Goal: Task Accomplishment & Management: Manage account settings

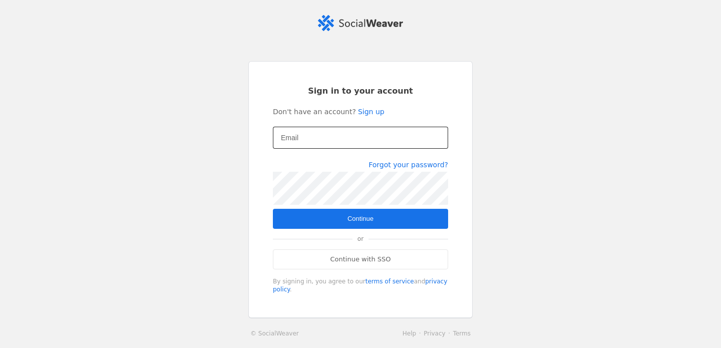
click at [297, 133] on mat-label "Email" at bounding box center [290, 138] width 18 height 12
click at [297, 133] on input "Email" at bounding box center [360, 138] width 159 height 12
click at [308, 141] on input "Email" at bounding box center [360, 138] width 159 height 12
type input "[EMAIL_ADDRESS][DOMAIN_NAME]"
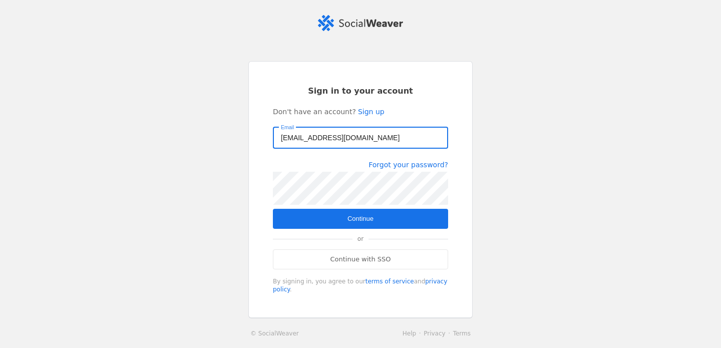
click at [381, 221] on span "submit" at bounding box center [360, 219] width 175 height 20
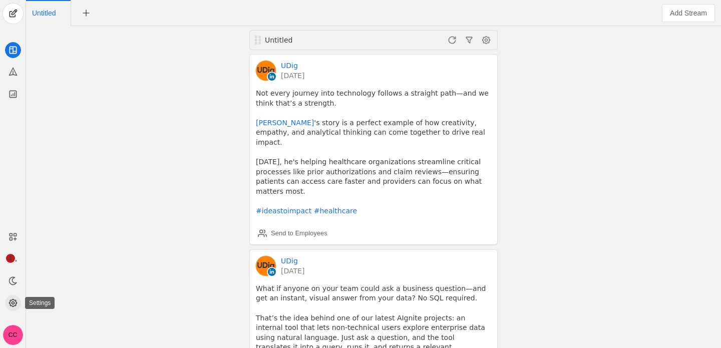
click at [9, 304] on icon at bounding box center [13, 303] width 10 height 10
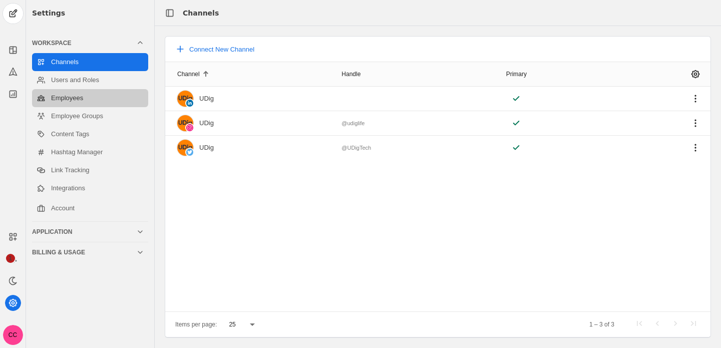
click at [102, 101] on link "Employees" at bounding box center [90, 98] width 116 height 18
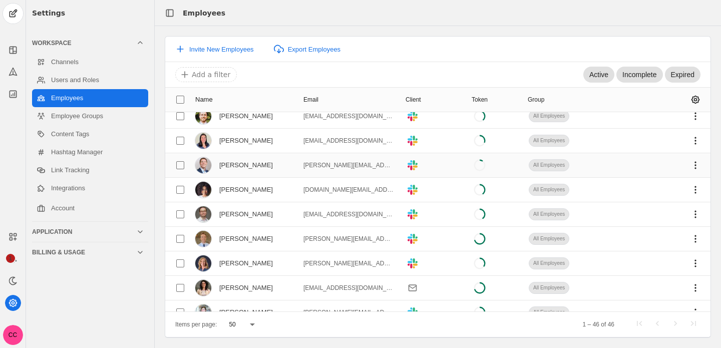
scroll to position [359, 0]
